Goal: Information Seeking & Learning: Learn about a topic

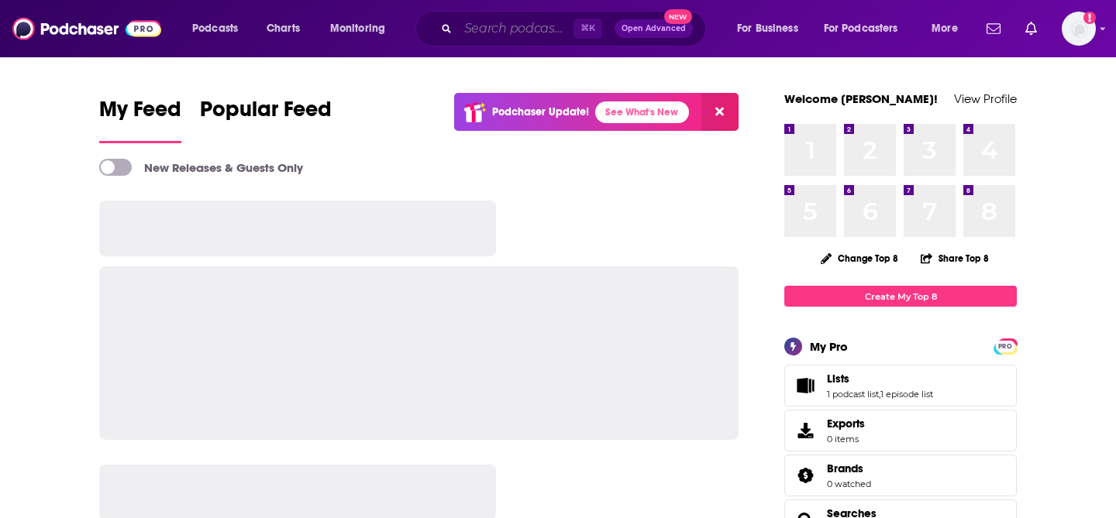
click at [549, 36] on input "Search podcasts, credits, & more..." at bounding box center [515, 28] width 115 height 25
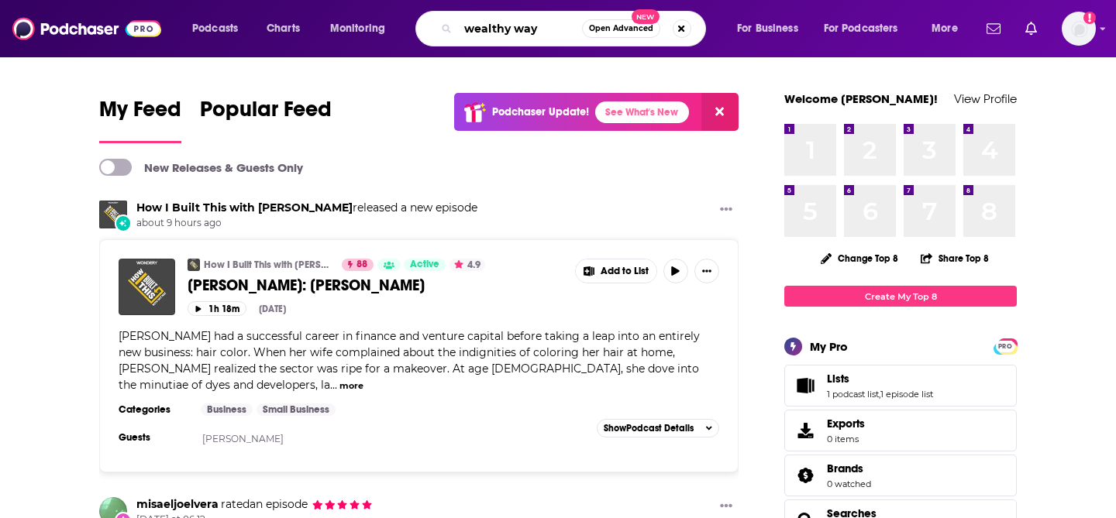
type input "wealthy way"
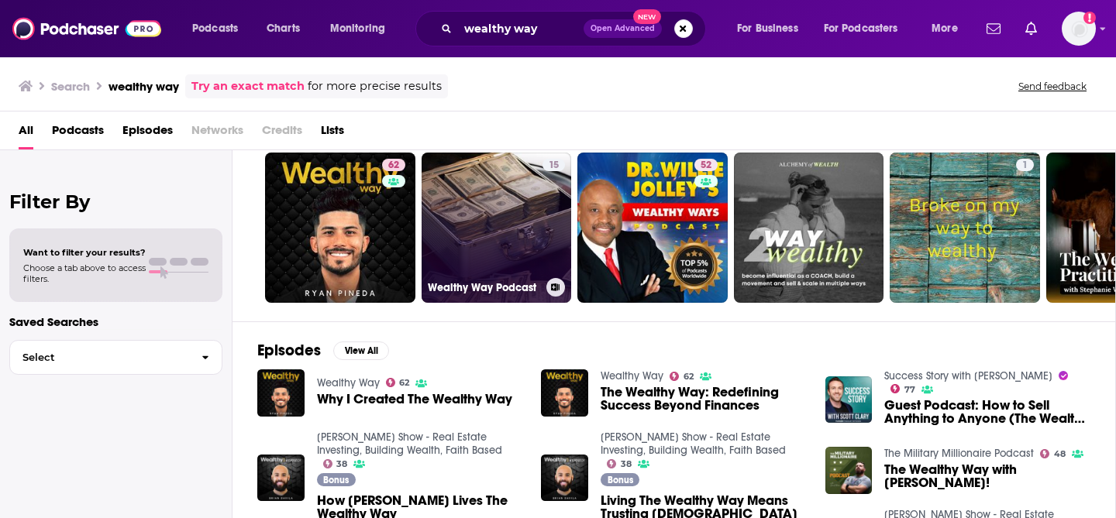
scroll to position [49, 0]
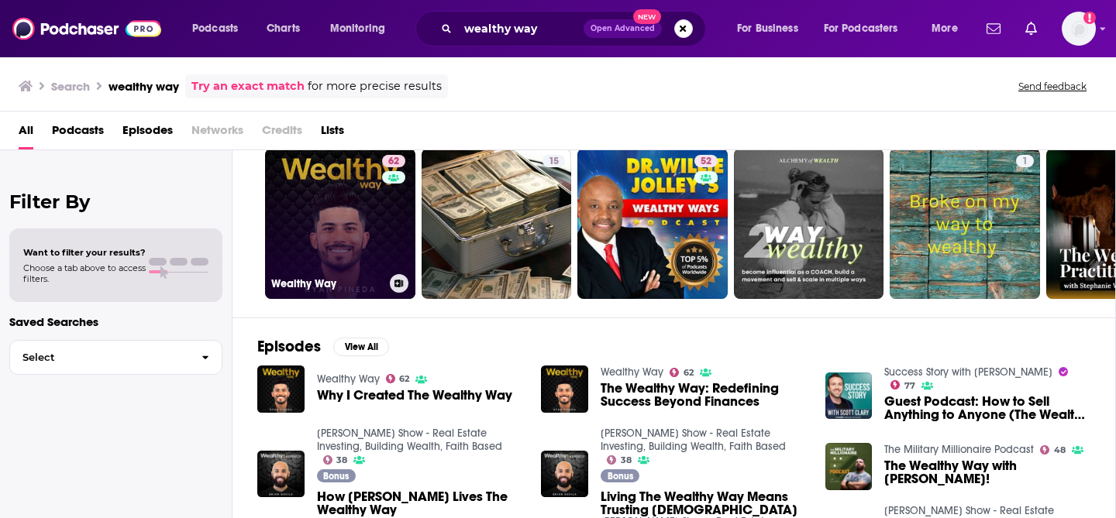
click at [342, 255] on link "[STREET_ADDRESS]" at bounding box center [340, 224] width 150 height 150
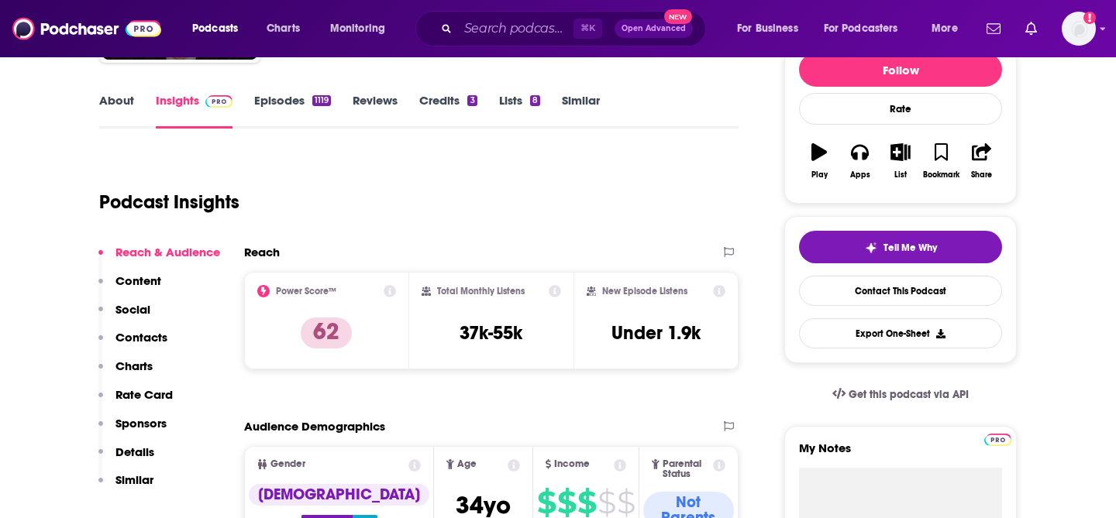
scroll to position [236, 0]
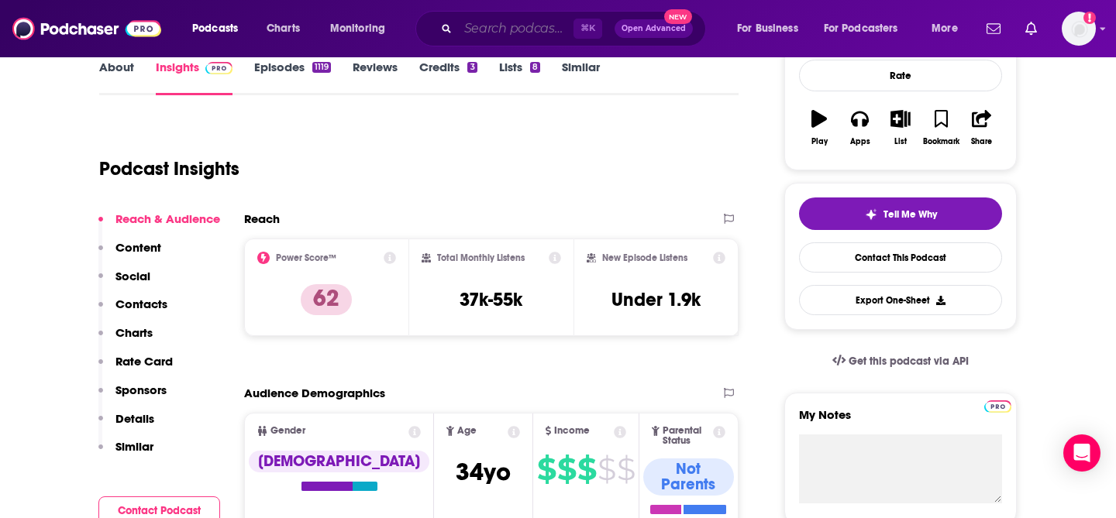
click at [502, 31] on input "Search podcasts, credits, & more..." at bounding box center [515, 28] width 115 height 25
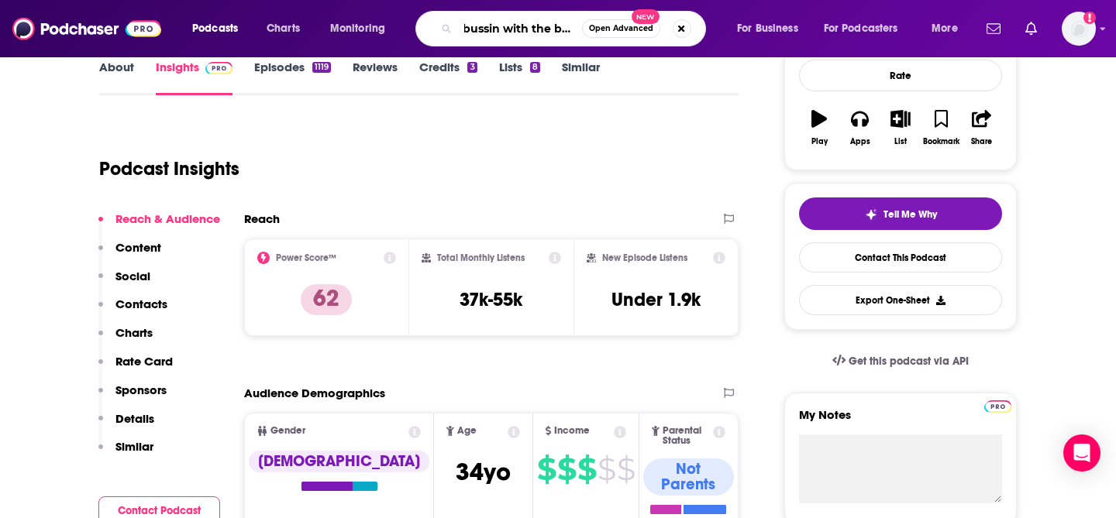
type input "bussin with the boys"
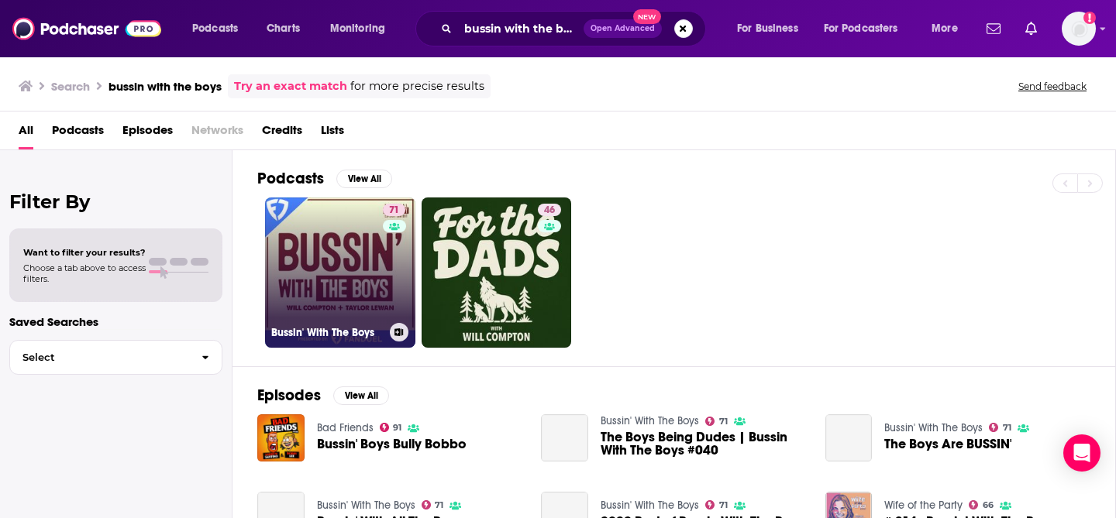
click at [358, 251] on link "71 Bussin' With The Boys" at bounding box center [340, 273] width 150 height 150
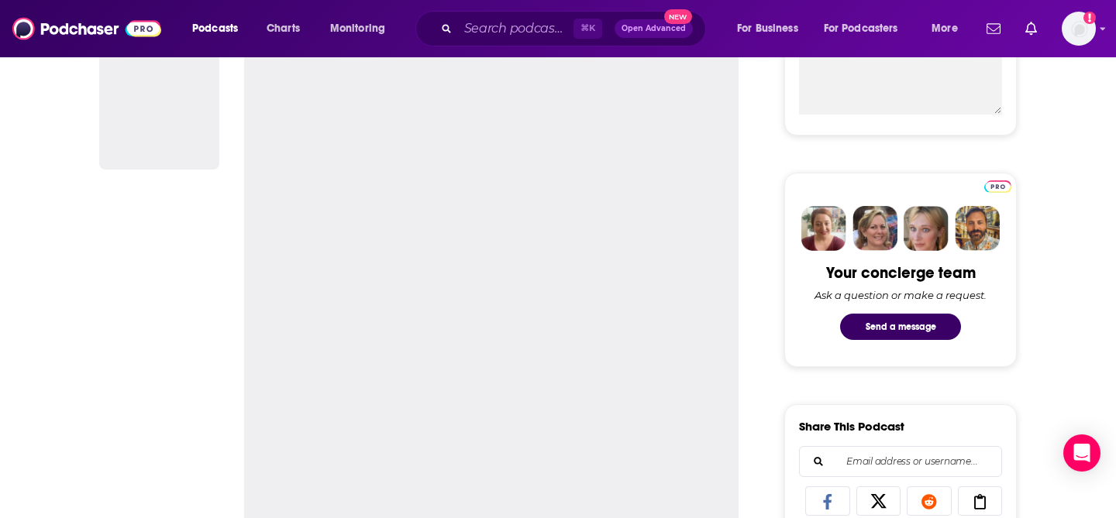
scroll to position [346, 0]
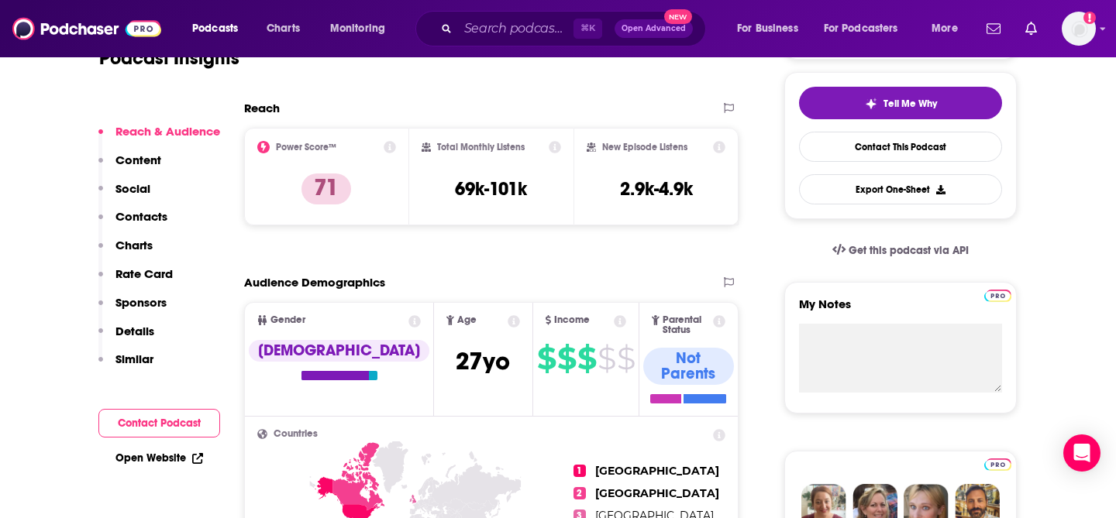
click at [494, 15] on div "⌘ K Open Advanced New" at bounding box center [560, 29] width 291 height 36
click at [490, 22] on input "Search podcasts, credits, & more..." at bounding box center [515, 28] width 115 height 25
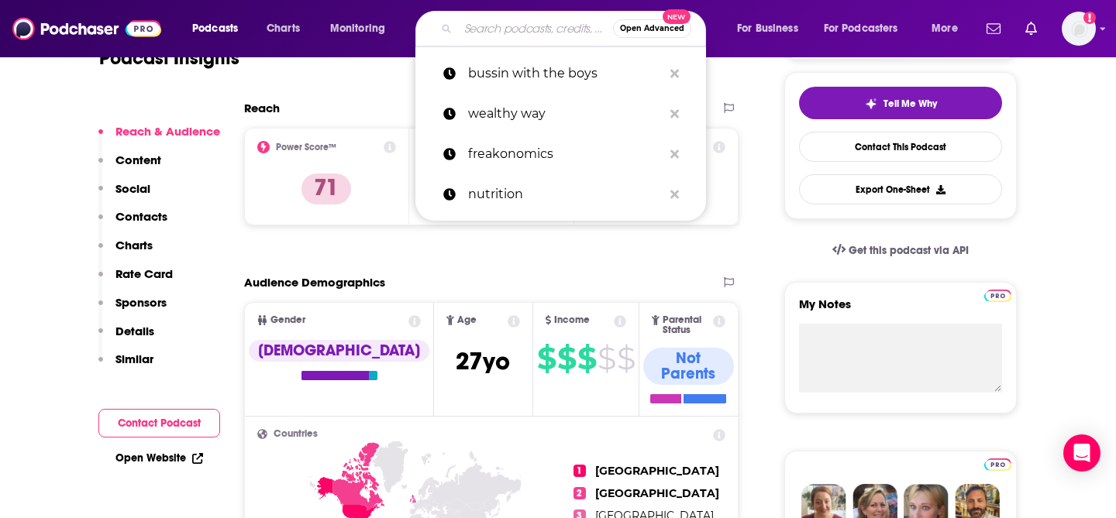
click at [490, 33] on input "Search podcasts, credits, & more..." at bounding box center [535, 28] width 155 height 25
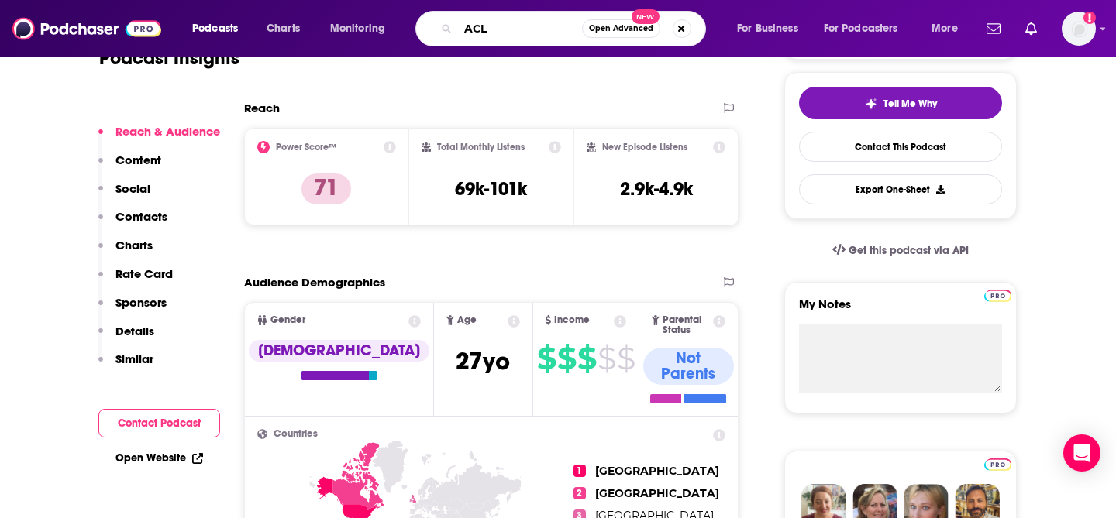
type input "ACLU"
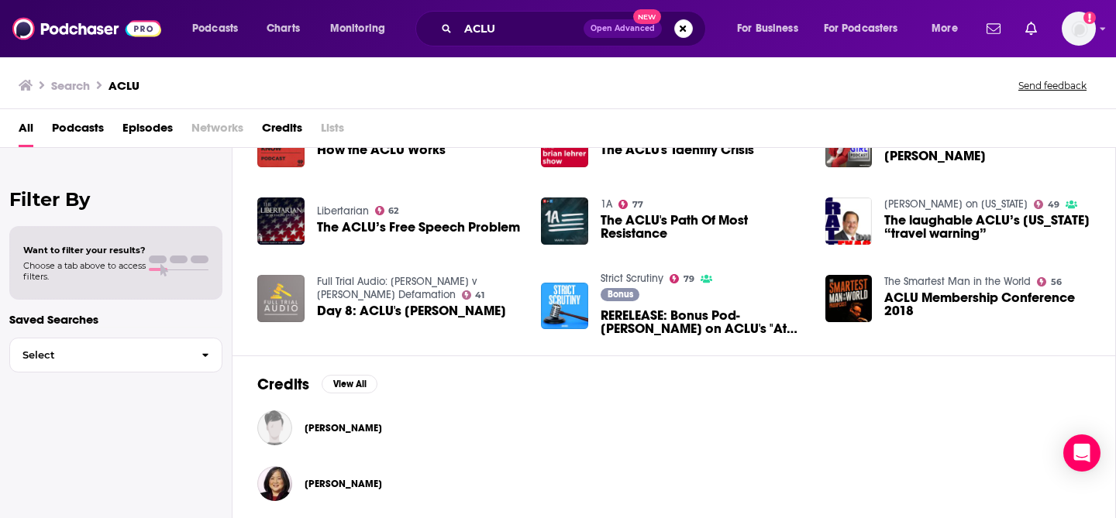
scroll to position [356, 0]
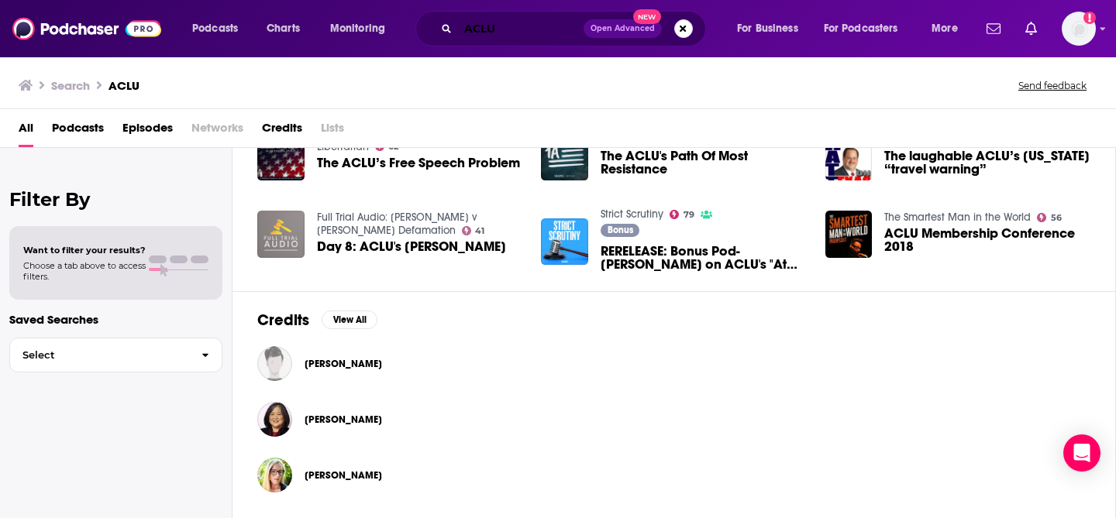
click at [549, 33] on input "ACLU" at bounding box center [521, 28] width 126 height 25
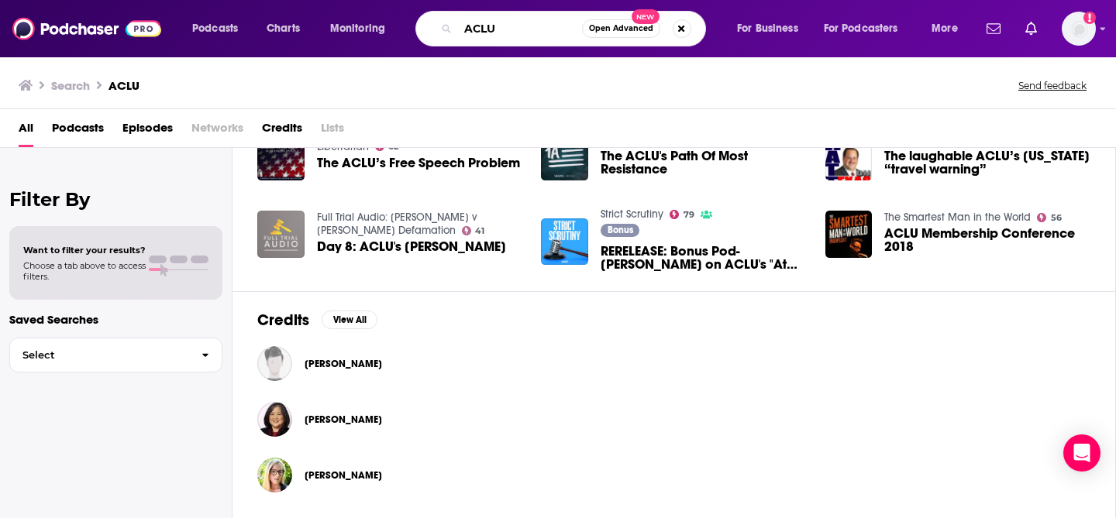
click at [549, 33] on input "ACLU" at bounding box center [520, 28] width 124 height 25
type input "at liberty"
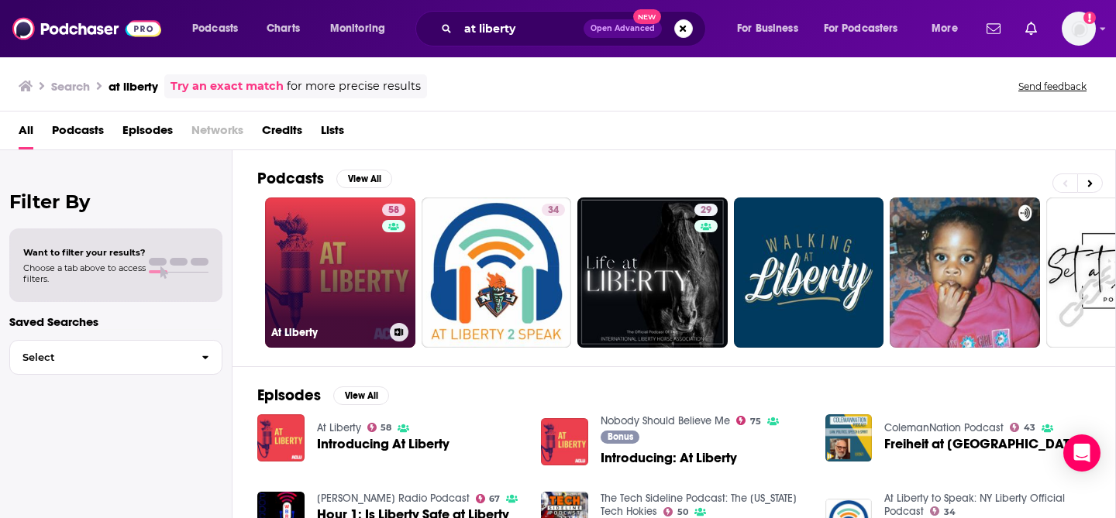
click at [348, 256] on link "58 At Liberty" at bounding box center [340, 273] width 150 height 150
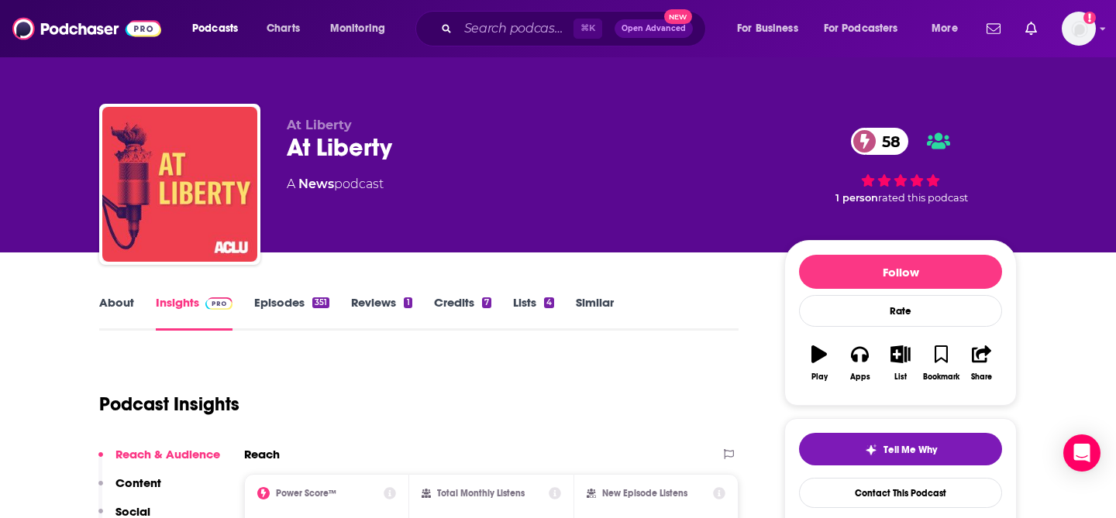
scroll to position [124, 0]
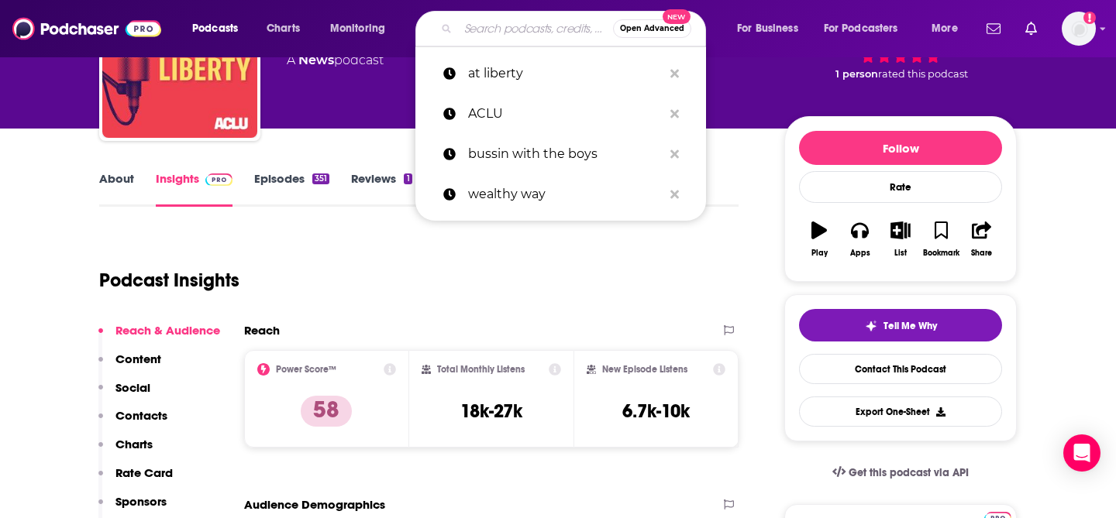
click at [477, 26] on input "Search podcasts, credits, & more..." at bounding box center [535, 28] width 155 height 25
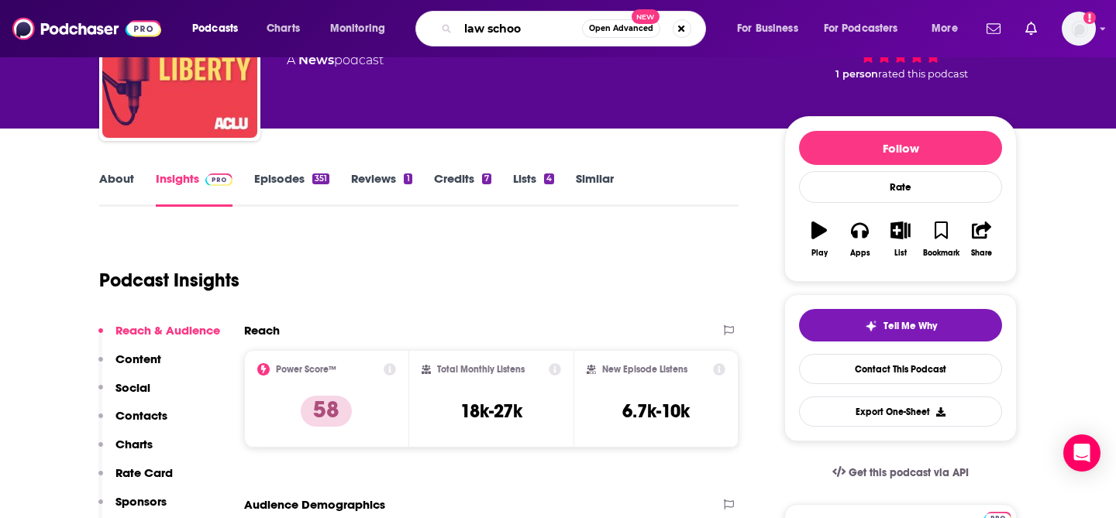
type input "law school"
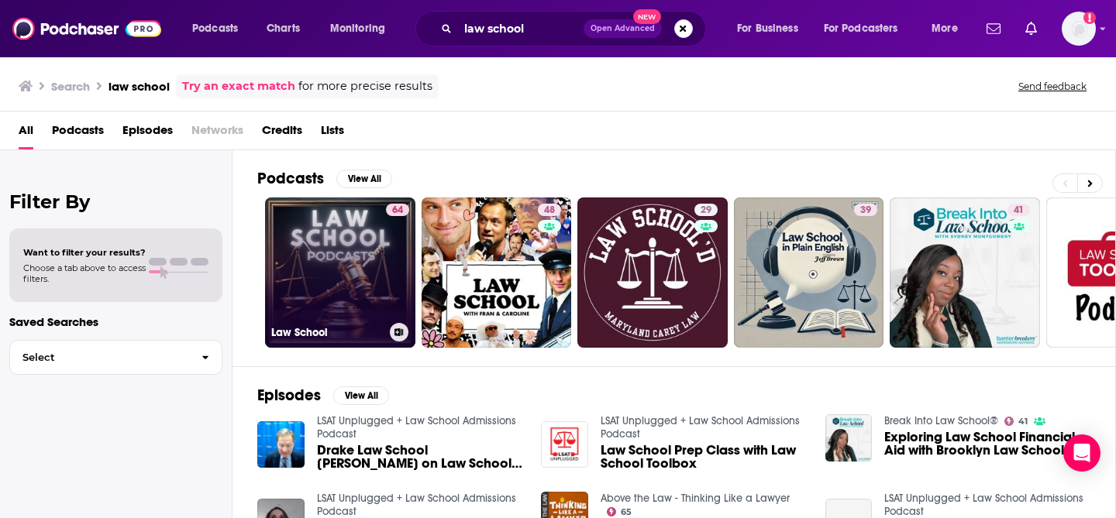
click at [350, 326] on h3 "Law School" at bounding box center [327, 332] width 112 height 13
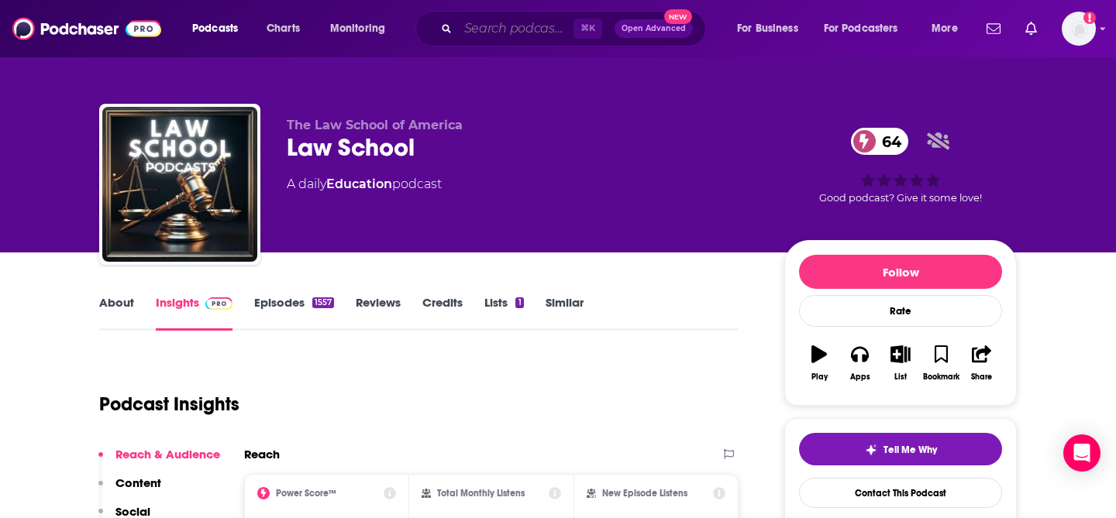
click at [507, 24] on input "Search podcasts, credits, & more..." at bounding box center [515, 28] width 115 height 25
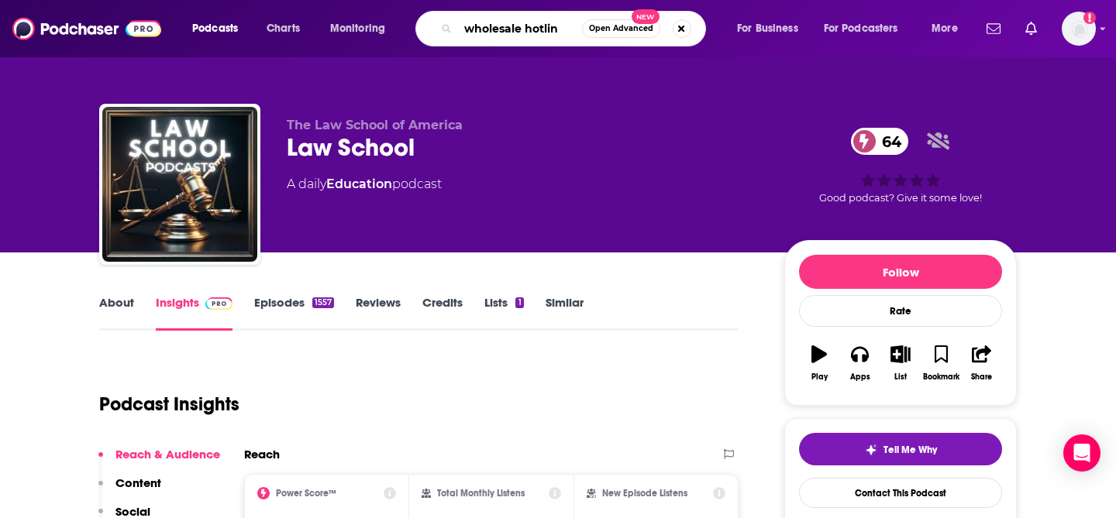
type input "wholesale hotline"
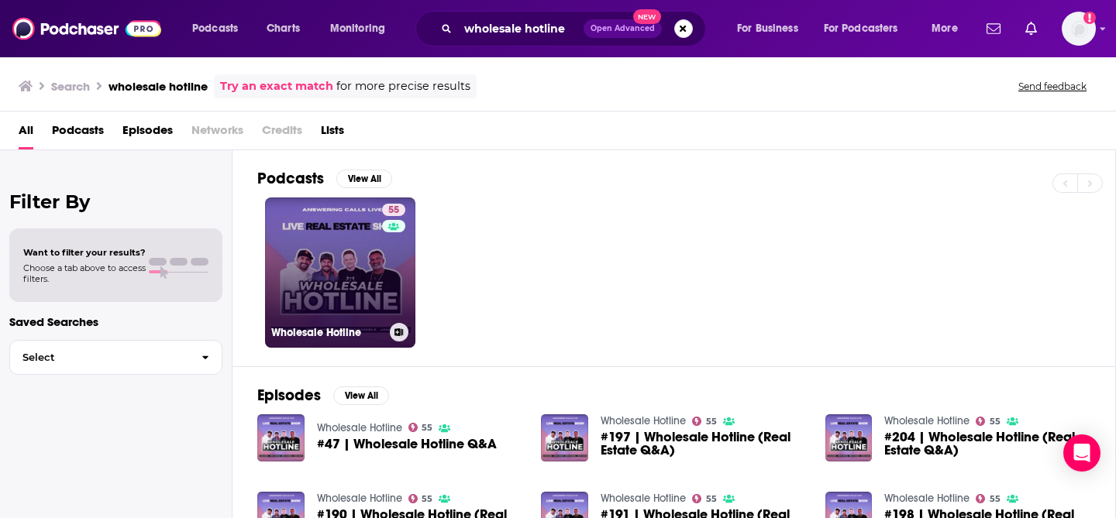
click at [365, 262] on link "55 Wholesale Hotline" at bounding box center [340, 273] width 150 height 150
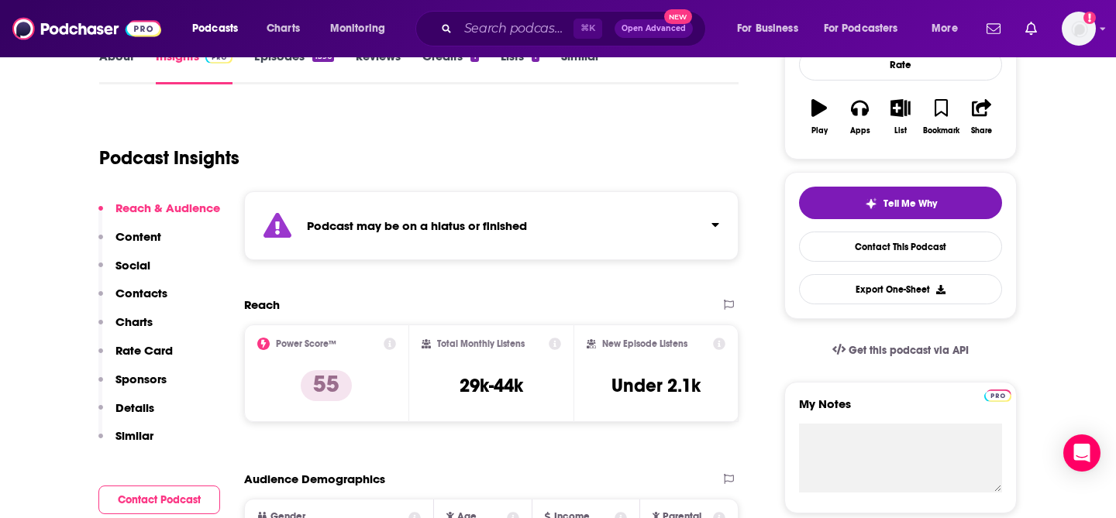
scroll to position [289, 0]
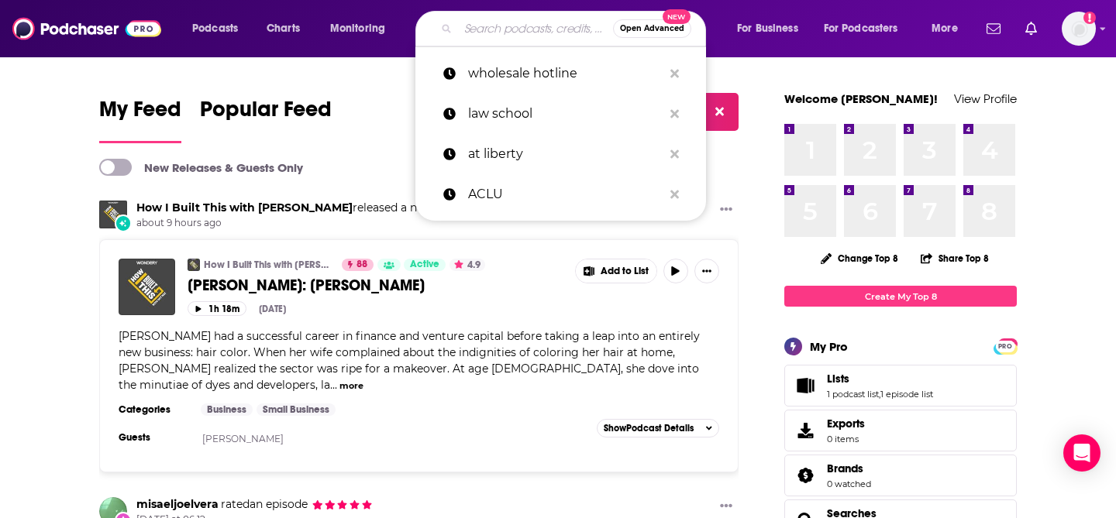
click at [493, 29] on input "Search podcasts, credits, & more..." at bounding box center [535, 28] width 155 height 25
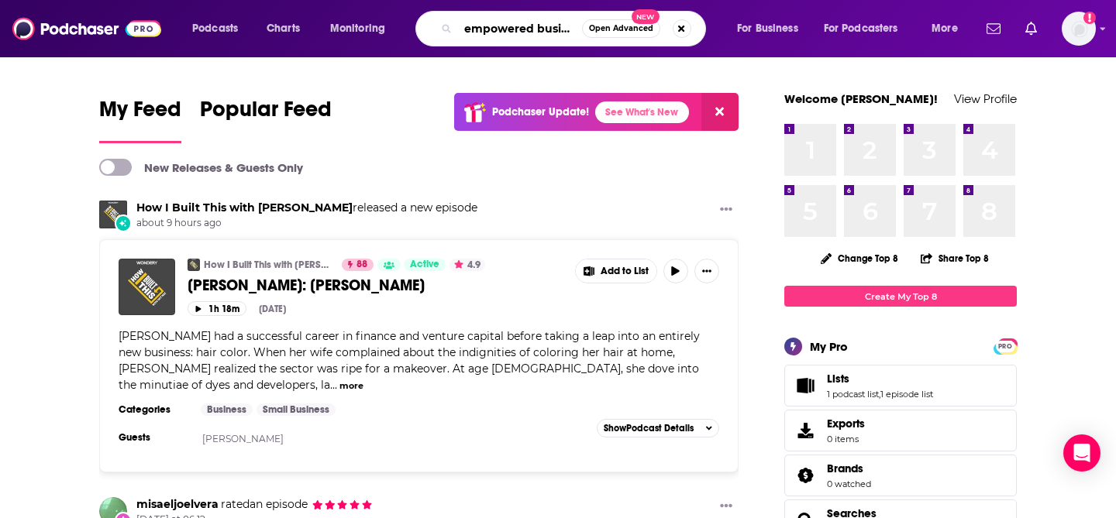
scroll to position [0, 11]
type input "empowered business"
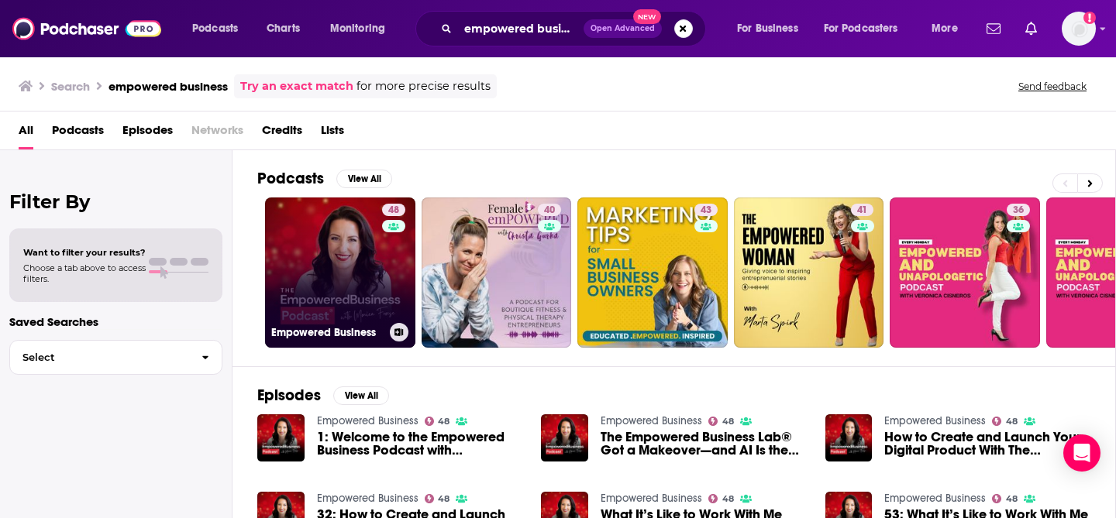
click at [335, 278] on link "48 Empowered Business" at bounding box center [340, 273] width 150 height 150
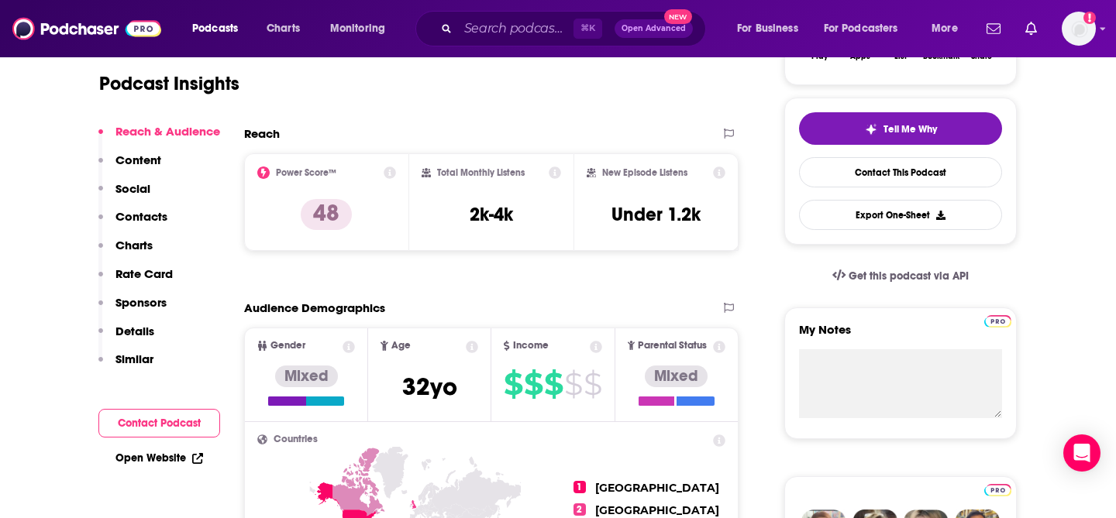
scroll to position [336, 0]
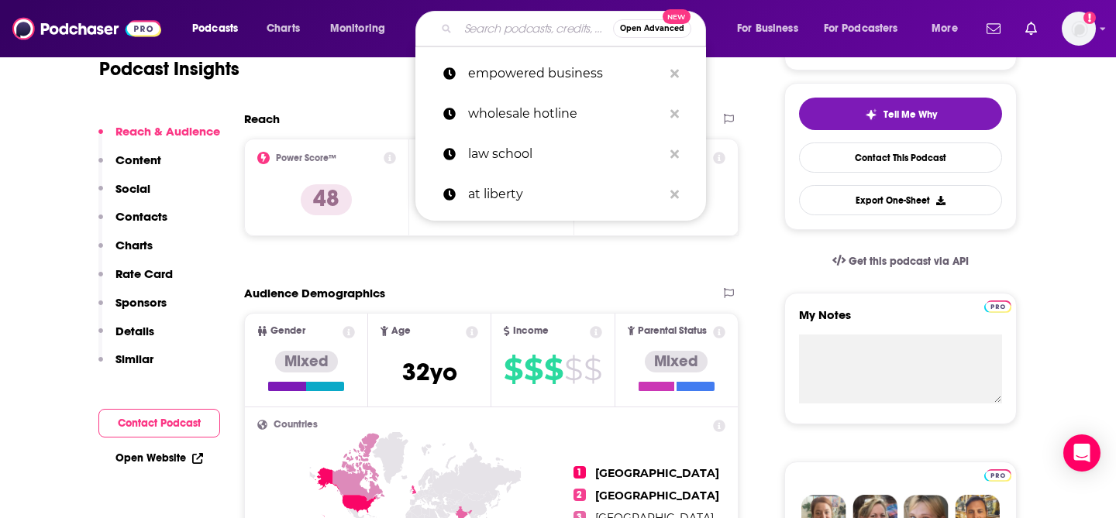
click at [474, 36] on input "Search podcasts, credits, & more..." at bounding box center [535, 28] width 155 height 25
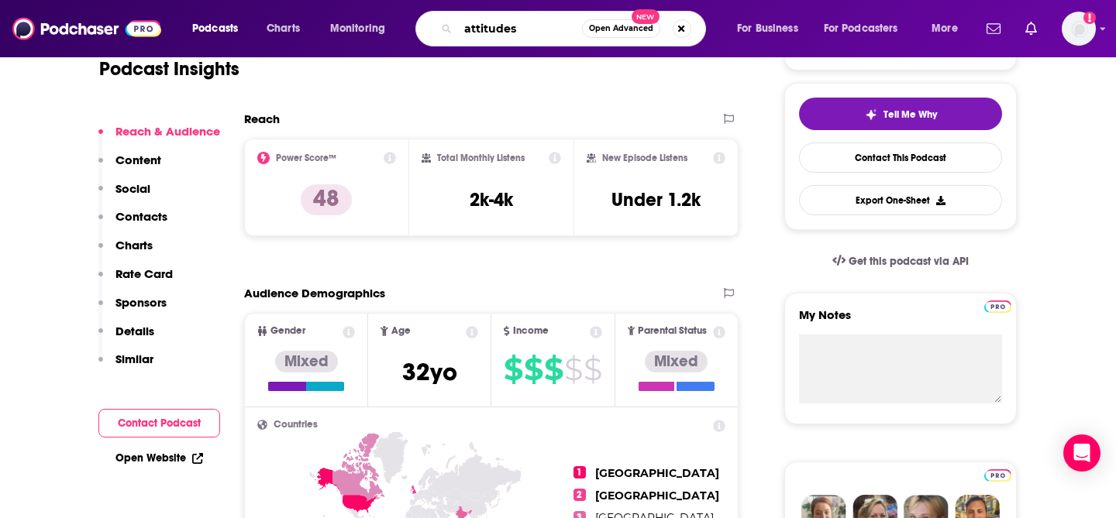
type input "attitudes!"
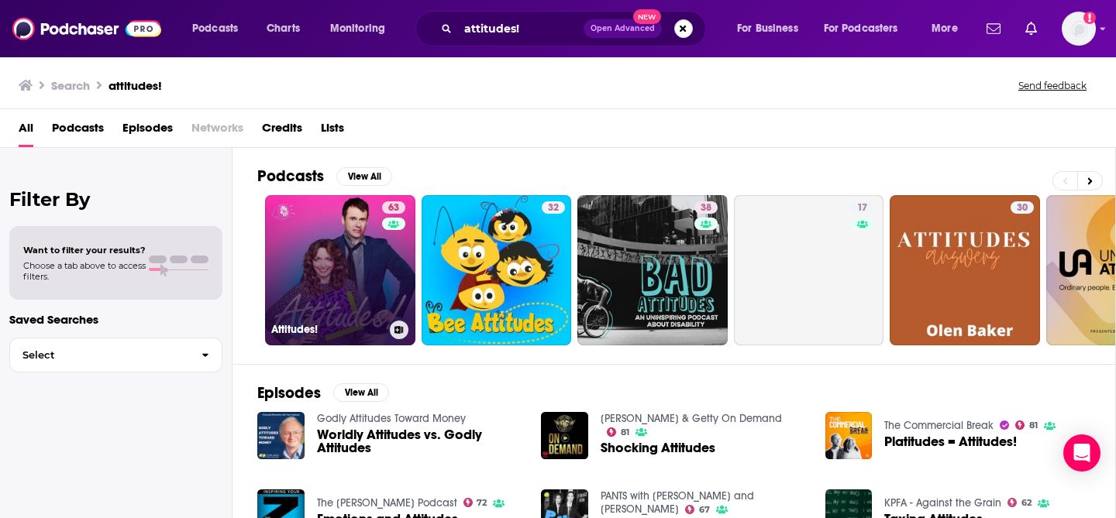
click at [341, 287] on link "63 Attitudes!" at bounding box center [340, 270] width 150 height 150
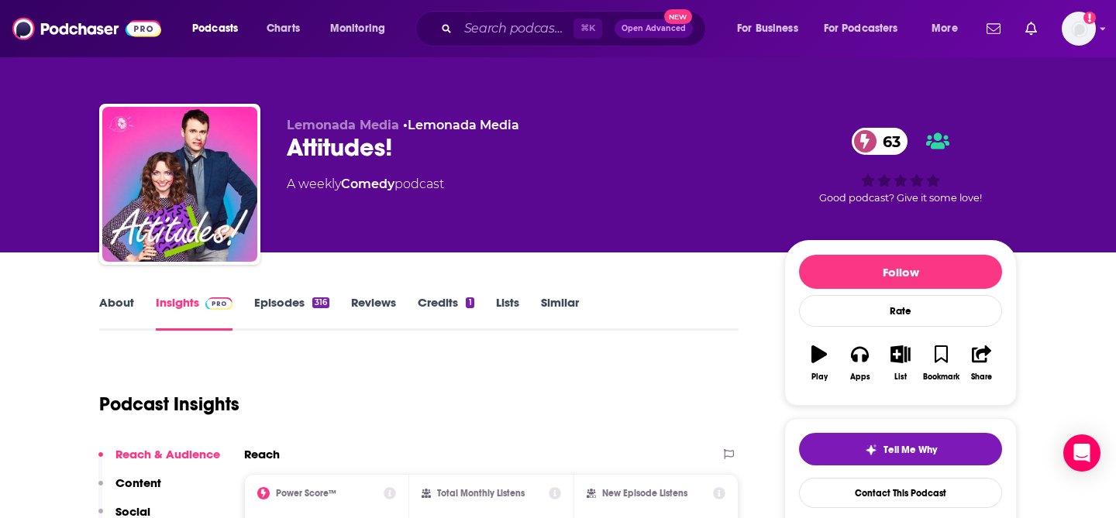
scroll to position [169, 0]
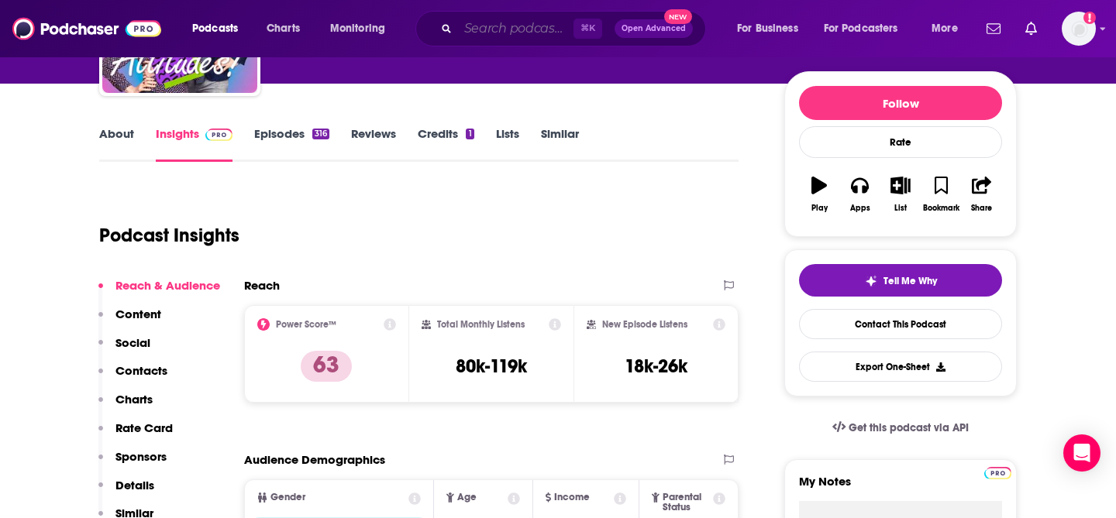
click at [471, 34] on input "Search podcasts, credits, & more..." at bounding box center [515, 28] width 115 height 25
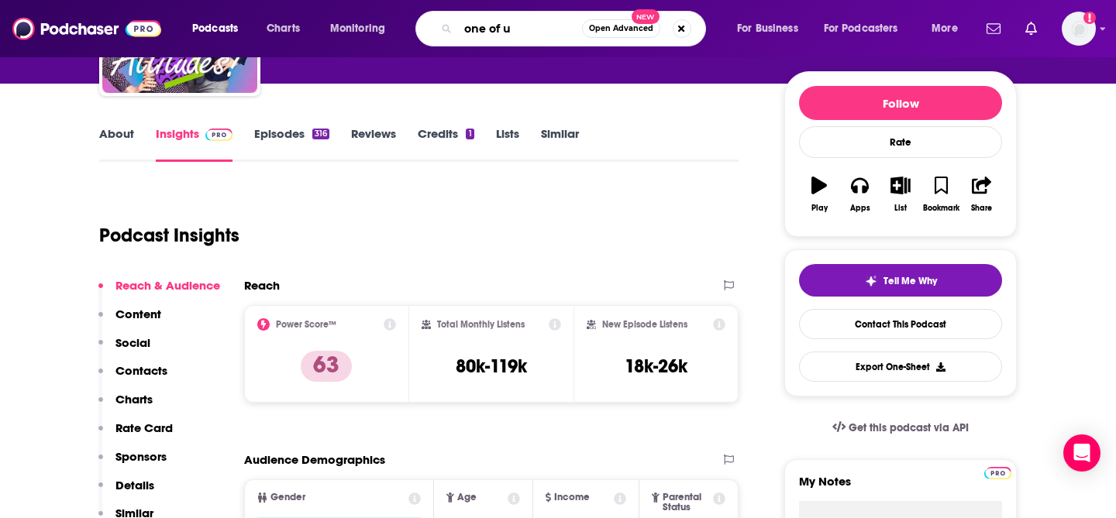
type input "one of us"
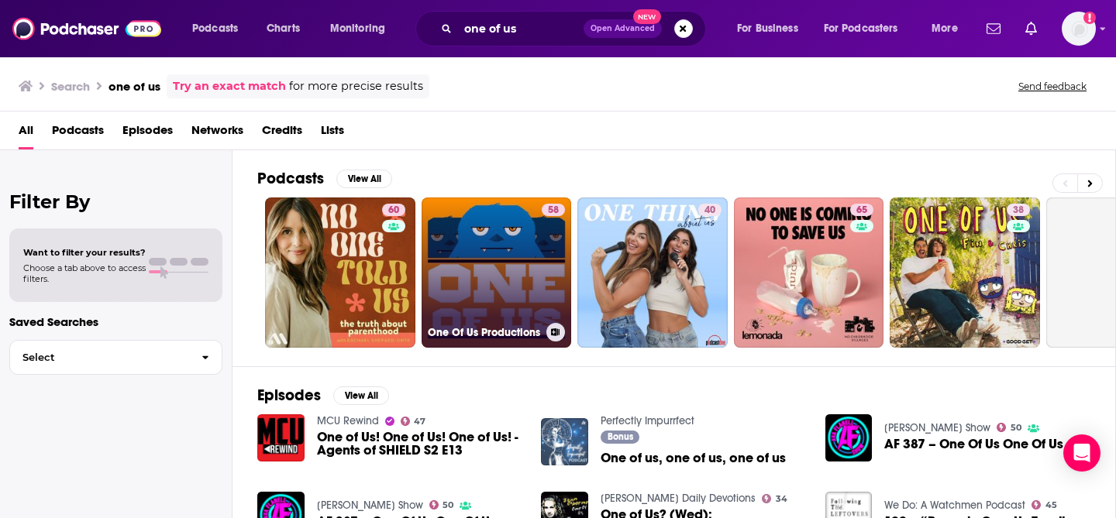
click at [497, 284] on link "58 One Of Us Productions" at bounding box center [497, 273] width 150 height 150
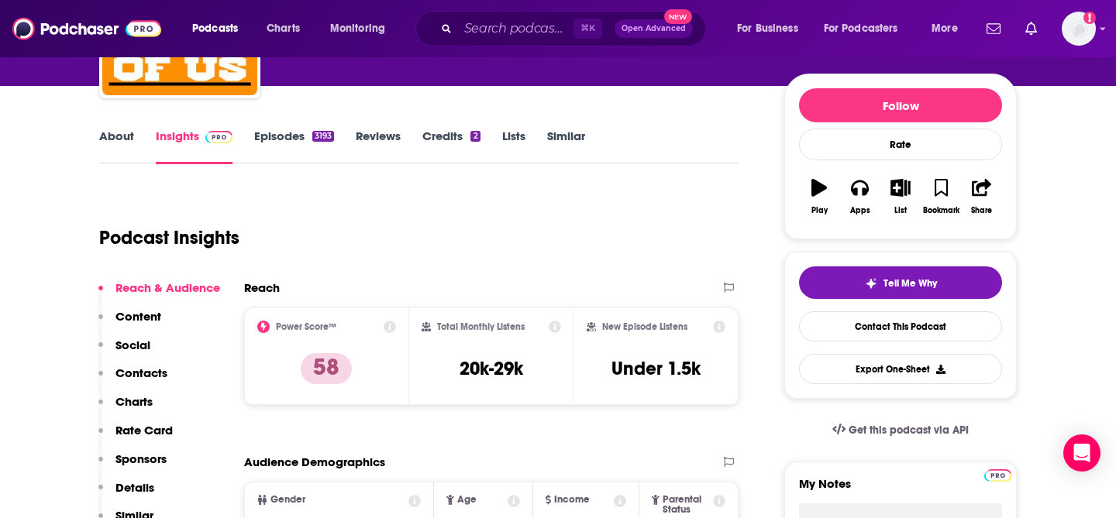
scroll to position [181, 0]
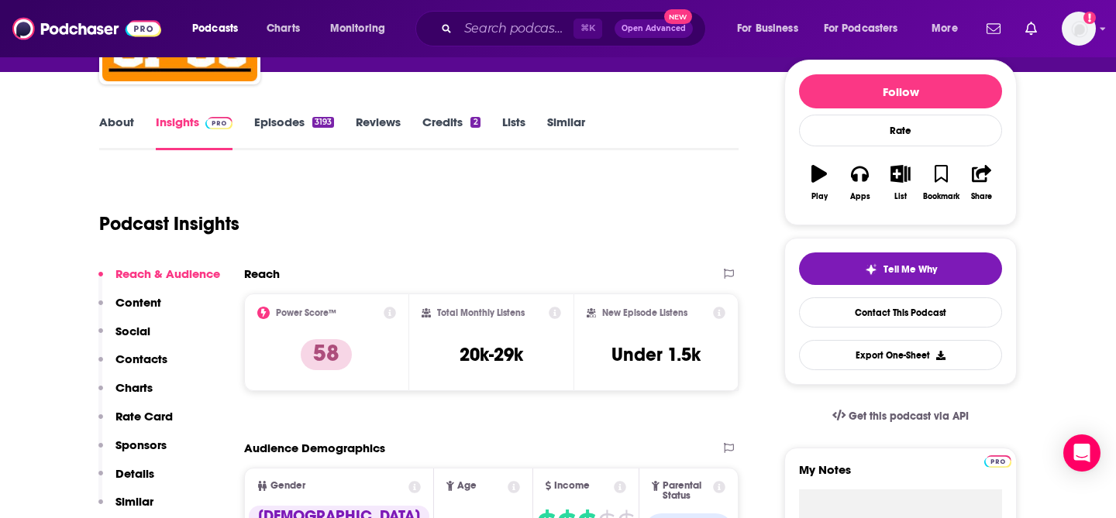
click at [462, 44] on div "⌘ K Open Advanced New" at bounding box center [560, 29] width 291 height 36
click at [473, 37] on input "Search podcasts, credits, & more..." at bounding box center [515, 28] width 115 height 25
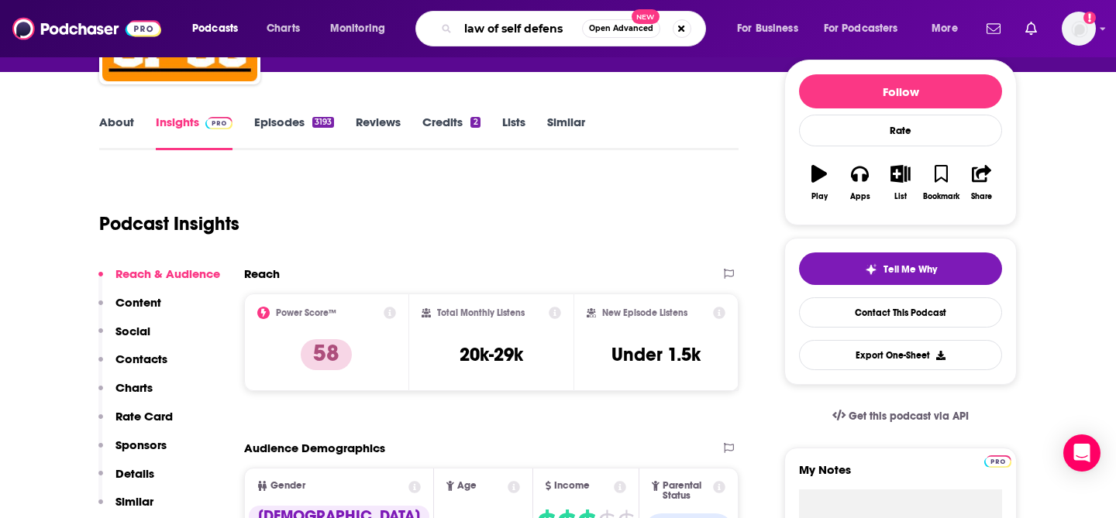
type input "law of self defense"
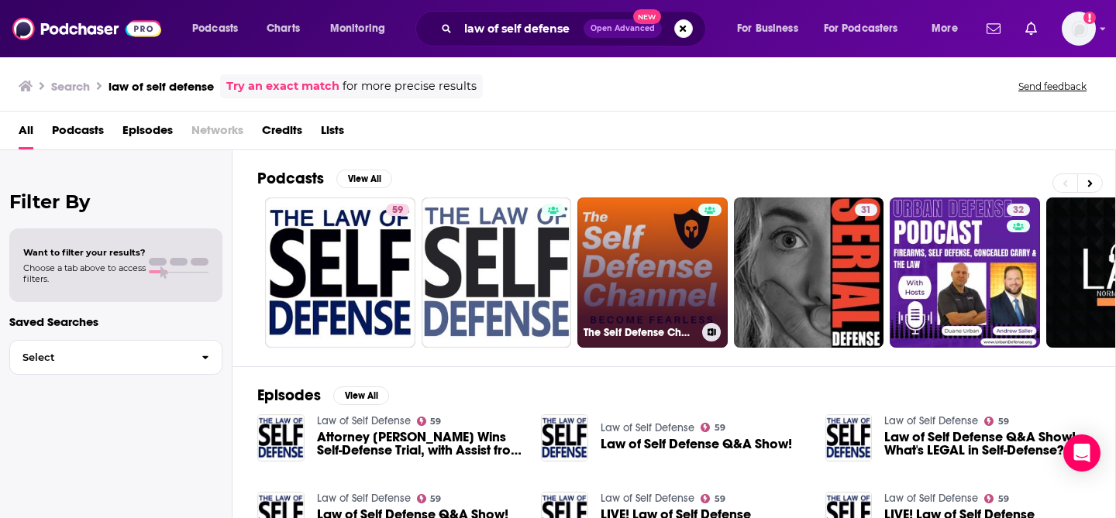
scroll to position [61, 0]
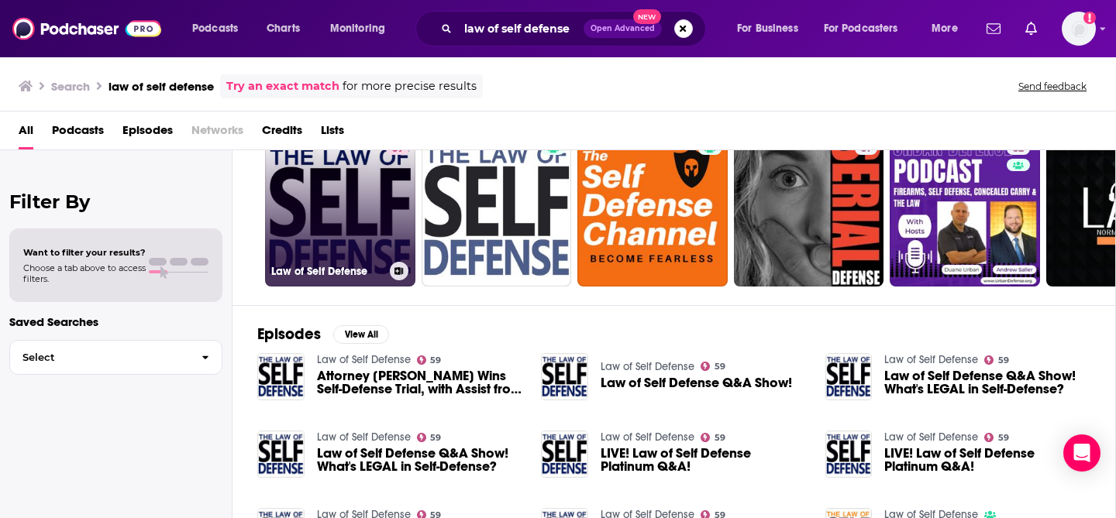
click at [343, 241] on link "59 Law of Self Defense" at bounding box center [340, 211] width 150 height 150
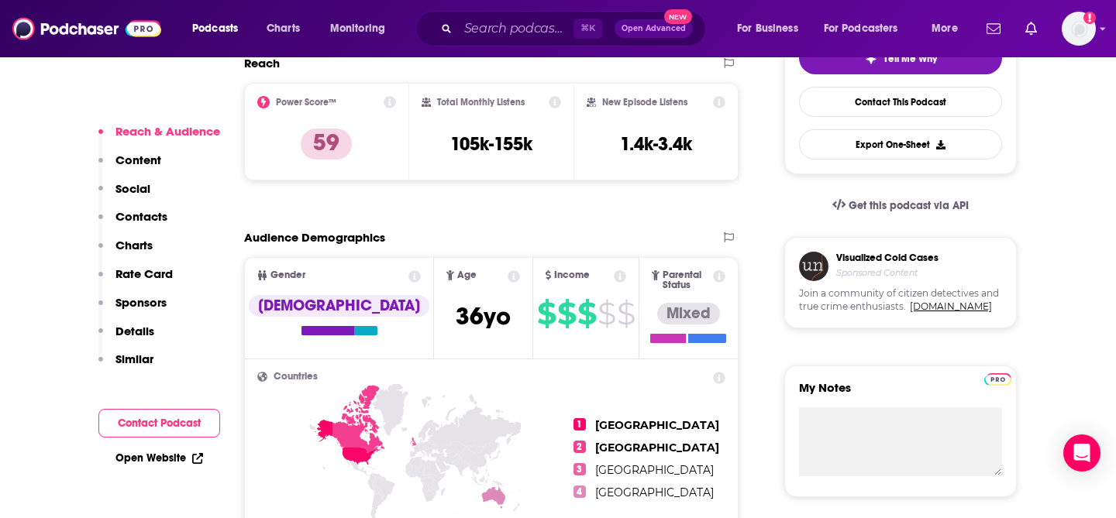
scroll to position [387, 0]
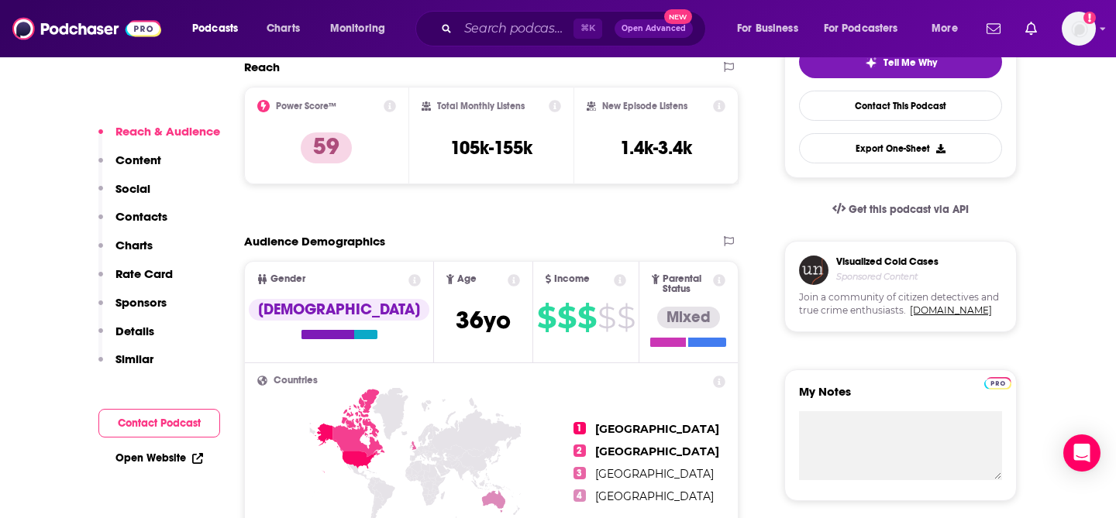
click at [457, 48] on div "Podcasts Charts Monitoring ⌘ K Open Advanced New For Business For Podcasters Mo…" at bounding box center [558, 28] width 1116 height 57
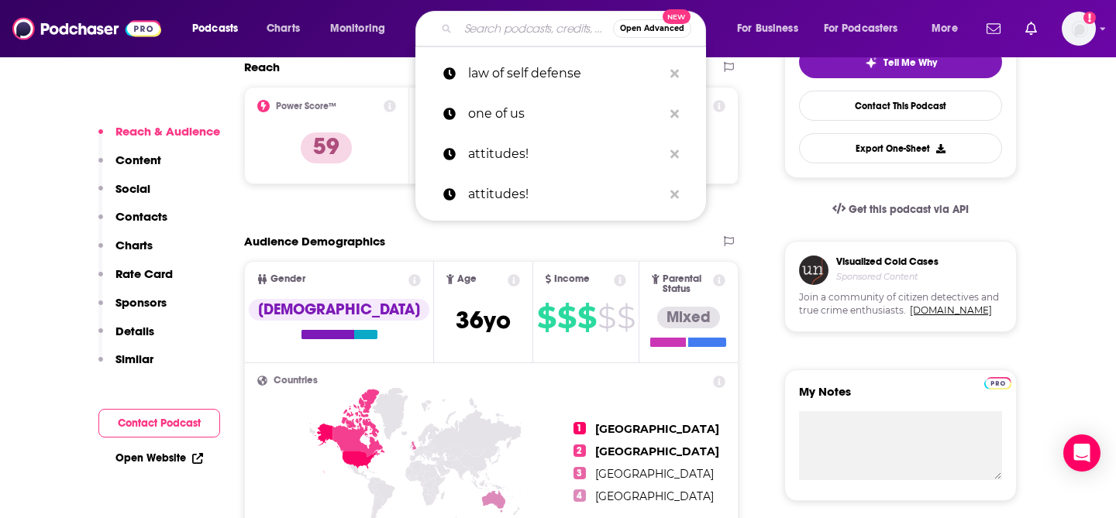
click at [477, 28] on input "Search podcasts, credits, & more..." at bounding box center [535, 28] width 155 height 25
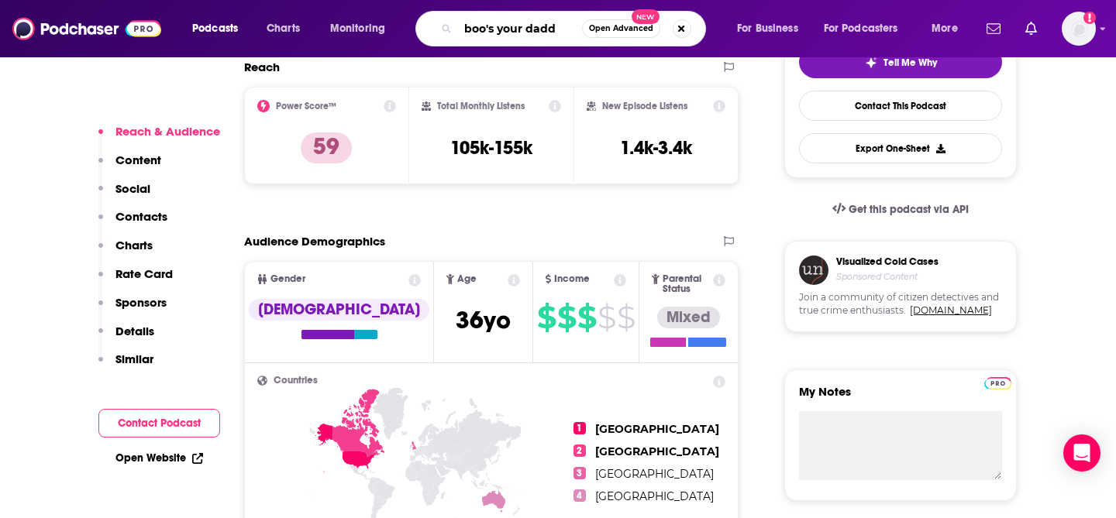
type input "boo's your daddy"
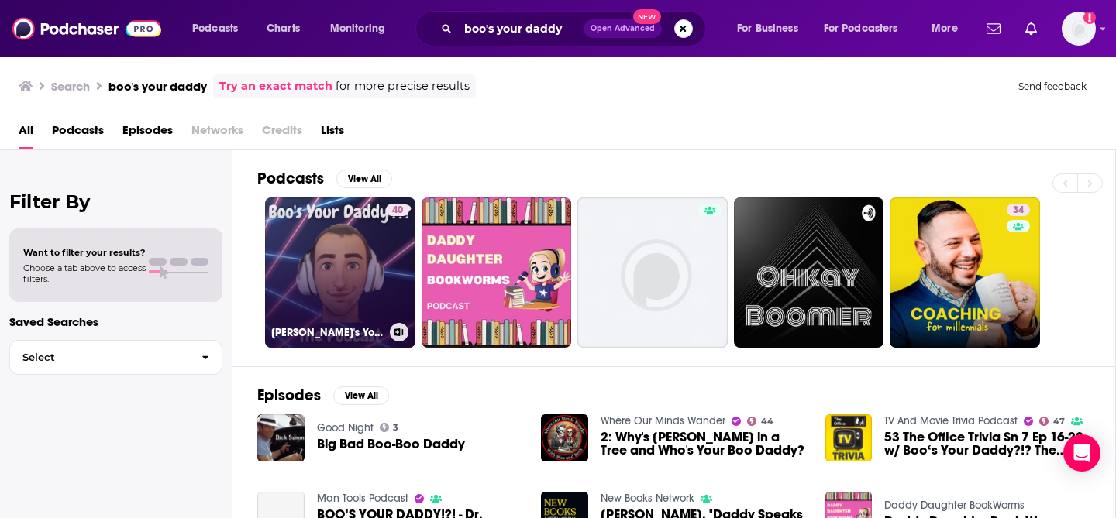
click at [353, 249] on link "40 Boo's Your Daddy!?!" at bounding box center [340, 273] width 150 height 150
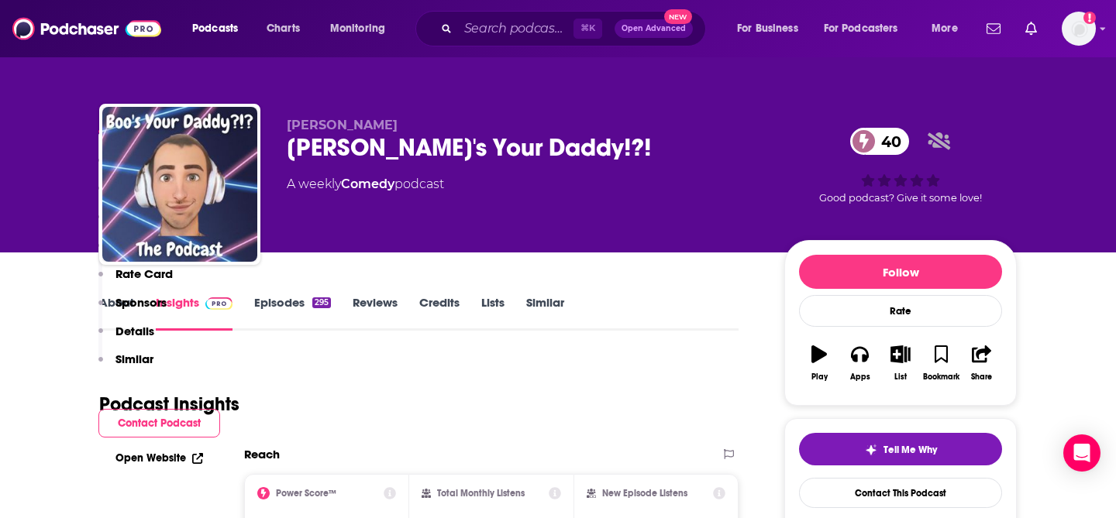
scroll to position [360, 0]
